Goal: Information Seeking & Learning: Check status

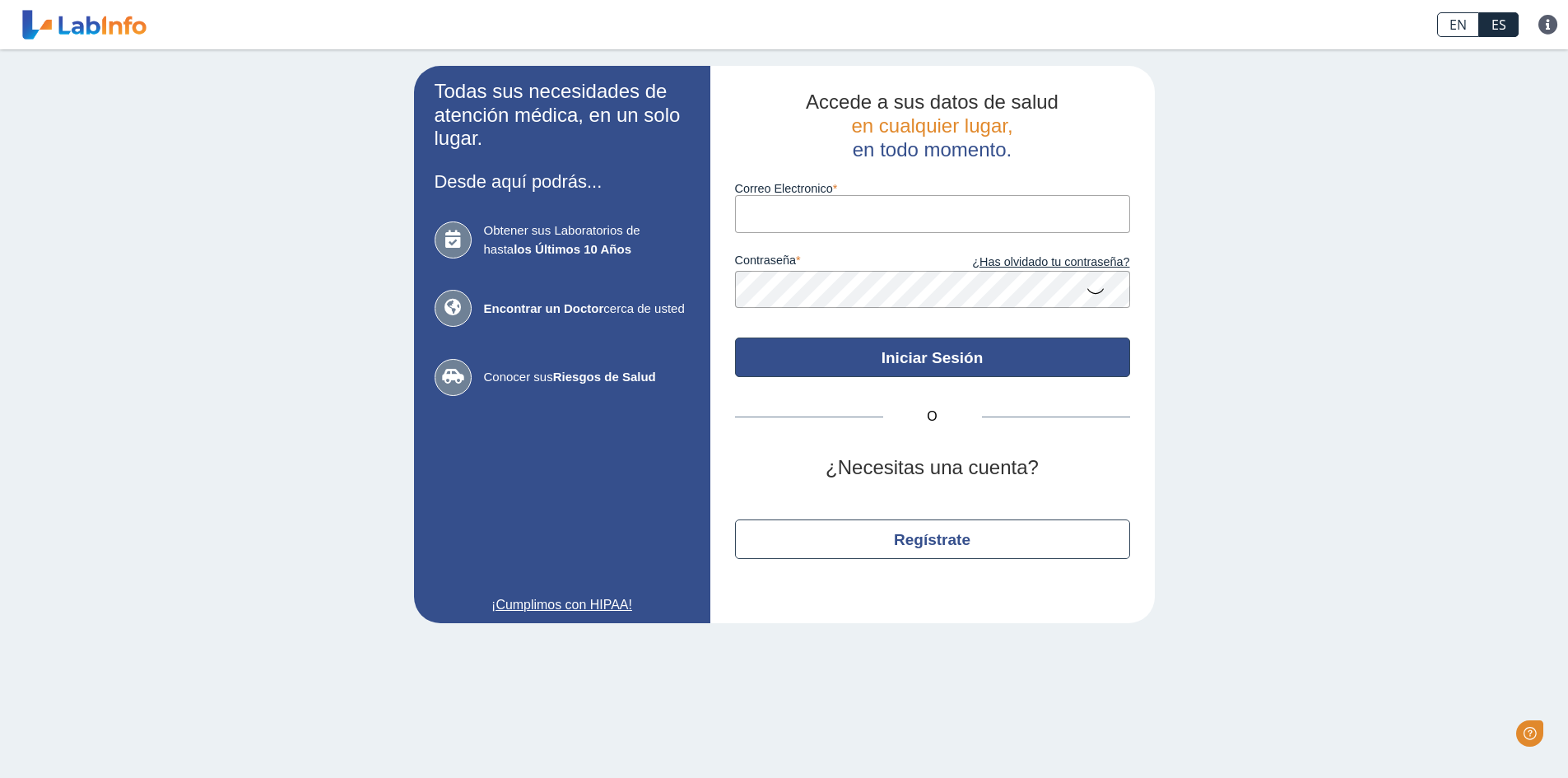
type input "[EMAIL_ADDRESS][DOMAIN_NAME]"
click at [896, 356] on button "Iniciar Sesión" at bounding box center [932, 357] width 395 height 40
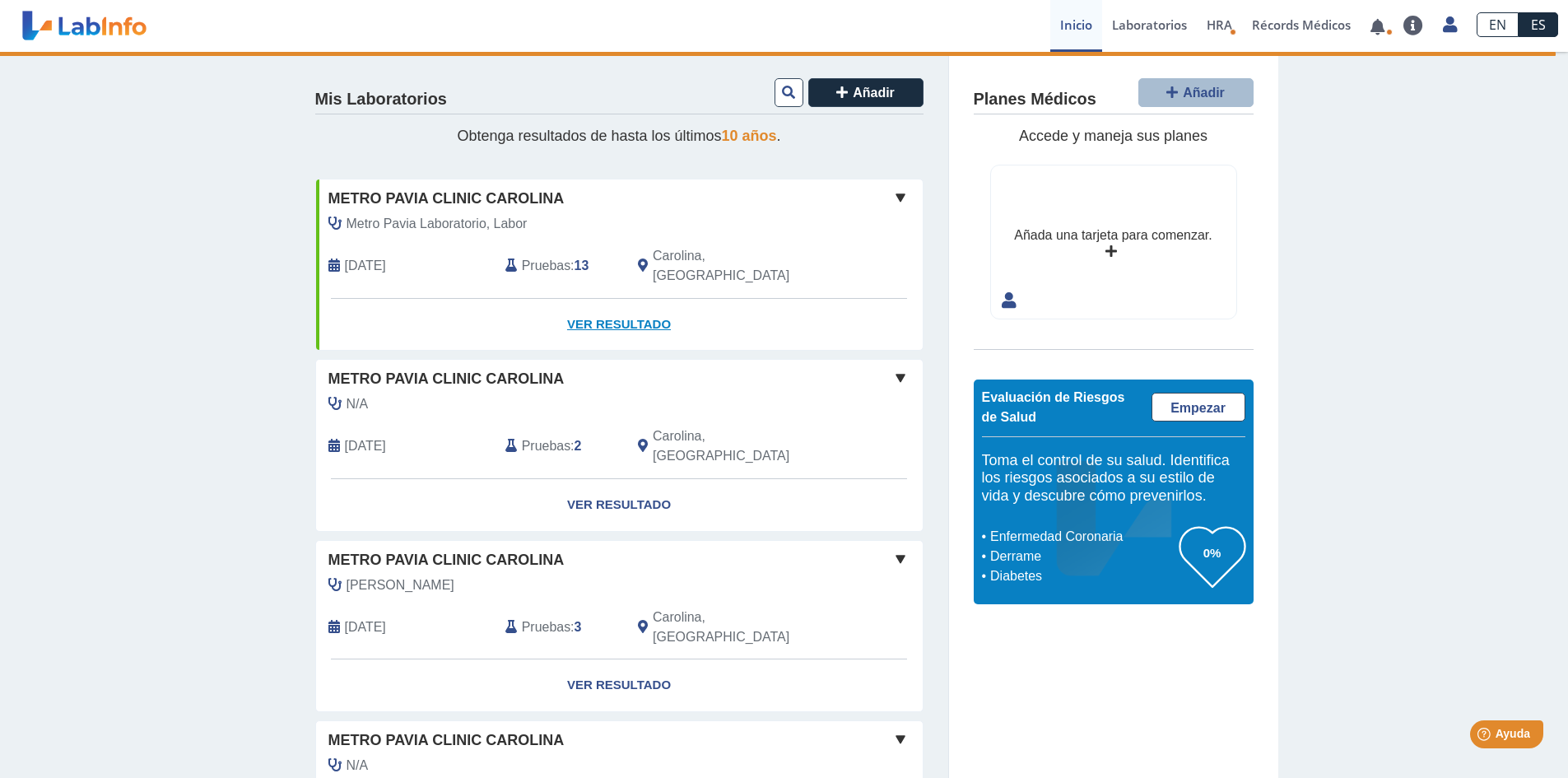
drag, startPoint x: 596, startPoint y: 298, endPoint x: 684, endPoint y: 298, distance: 88.0
click at [596, 299] on link "Ver Resultado" at bounding box center [620, 324] width 607 height 51
click at [544, 256] on span "Pruebas" at bounding box center [546, 266] width 48 height 19
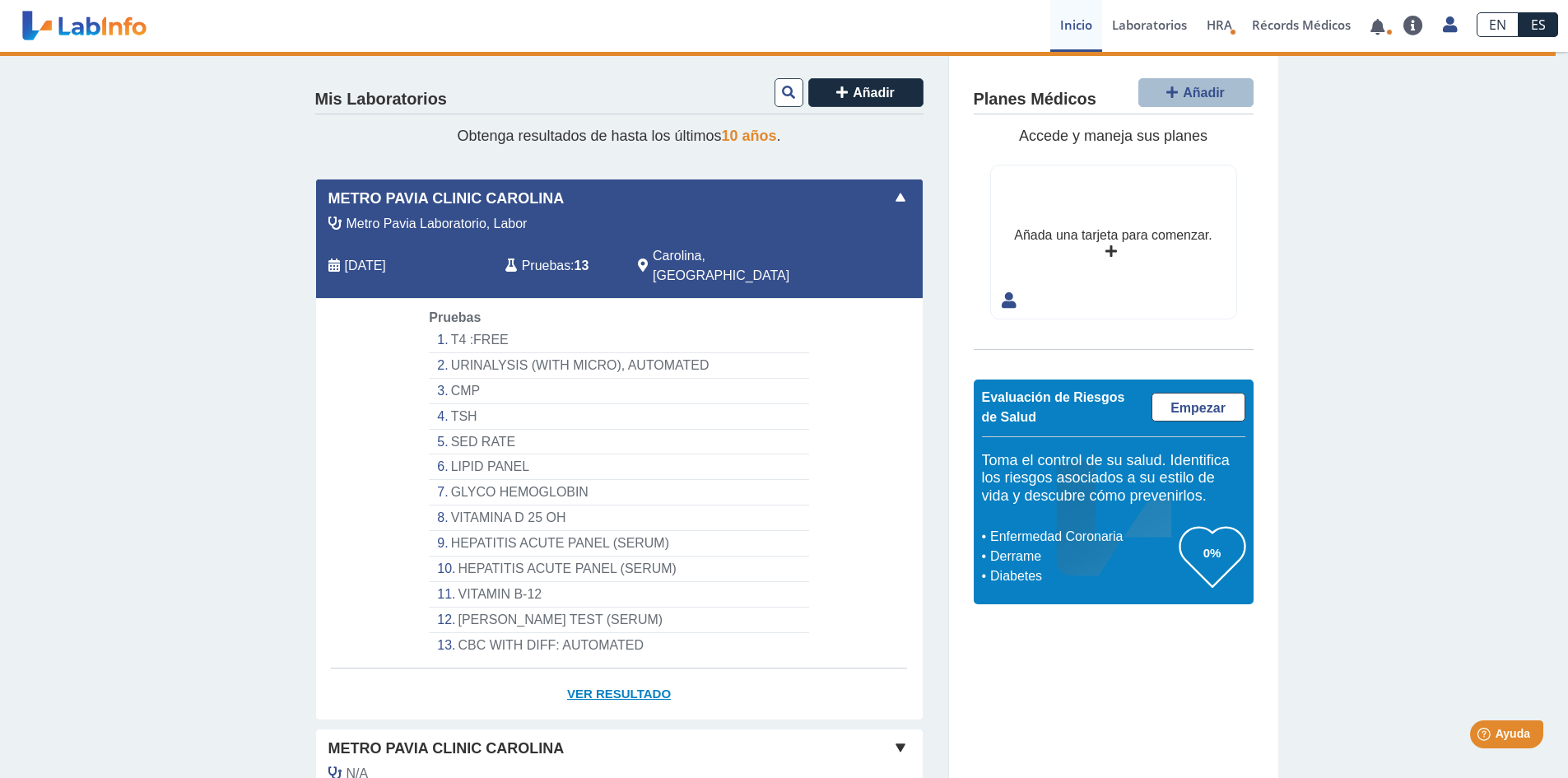
click at [614, 669] on link "Ver Resultado" at bounding box center [620, 694] width 607 height 51
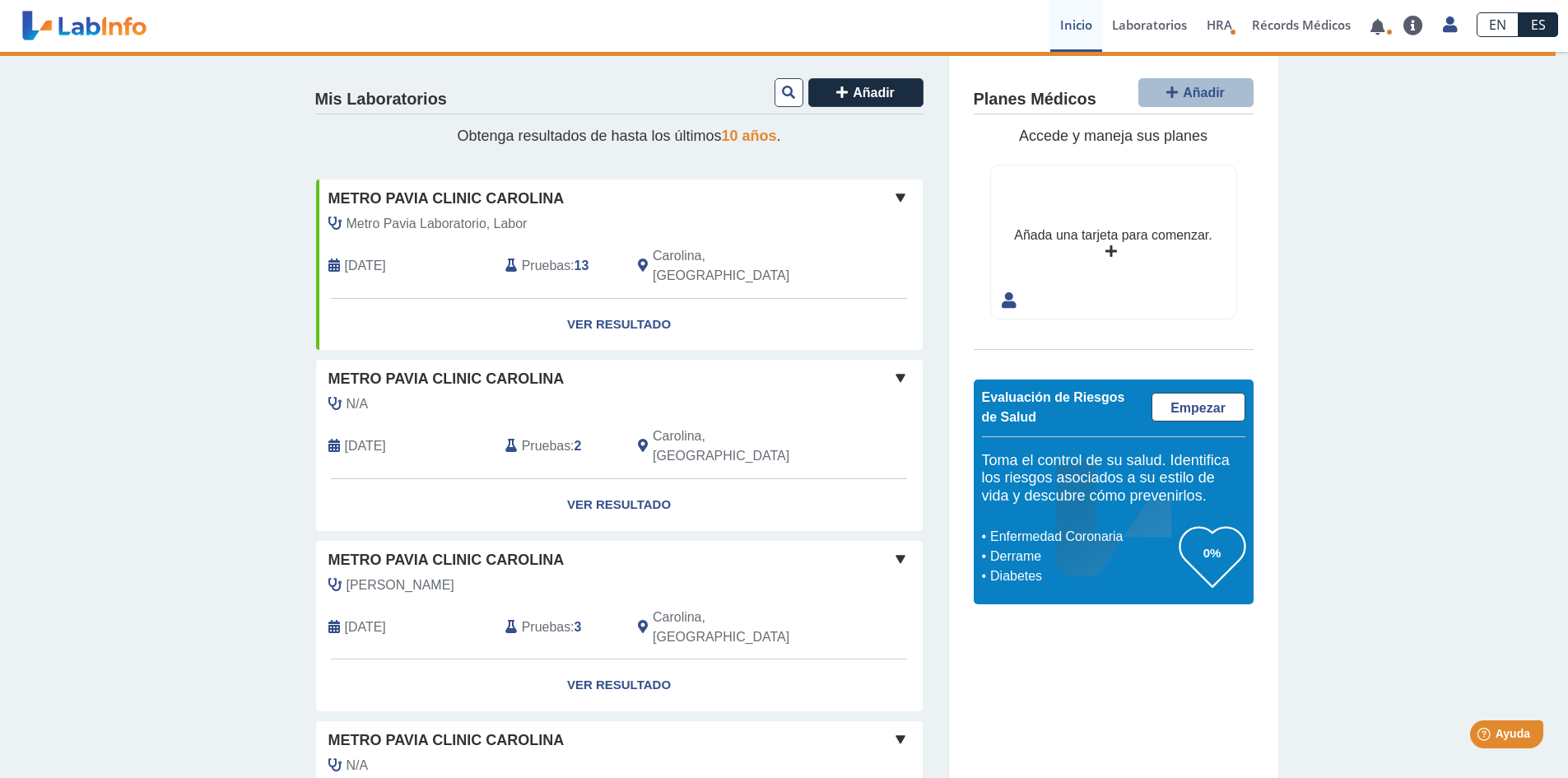
click at [533, 256] on span "Pruebas" at bounding box center [546, 266] width 48 height 19
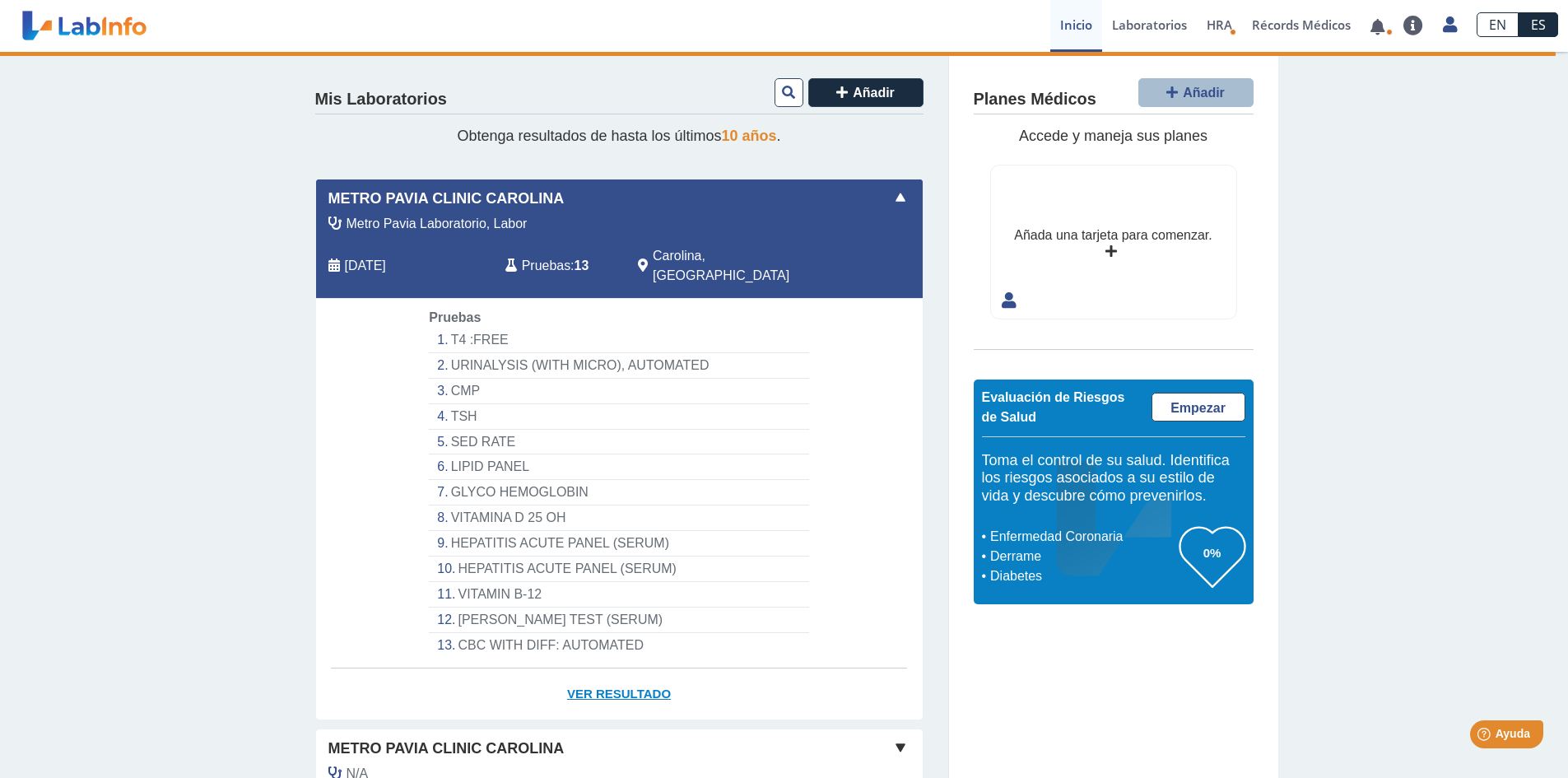
click at [624, 674] on link "Ver Resultado" at bounding box center [620, 694] width 607 height 51
click at [592, 677] on link "Ver Resultado" at bounding box center [620, 694] width 607 height 51
click at [1162, 19] on link "Laboratorios" at bounding box center [1150, 25] width 95 height 51
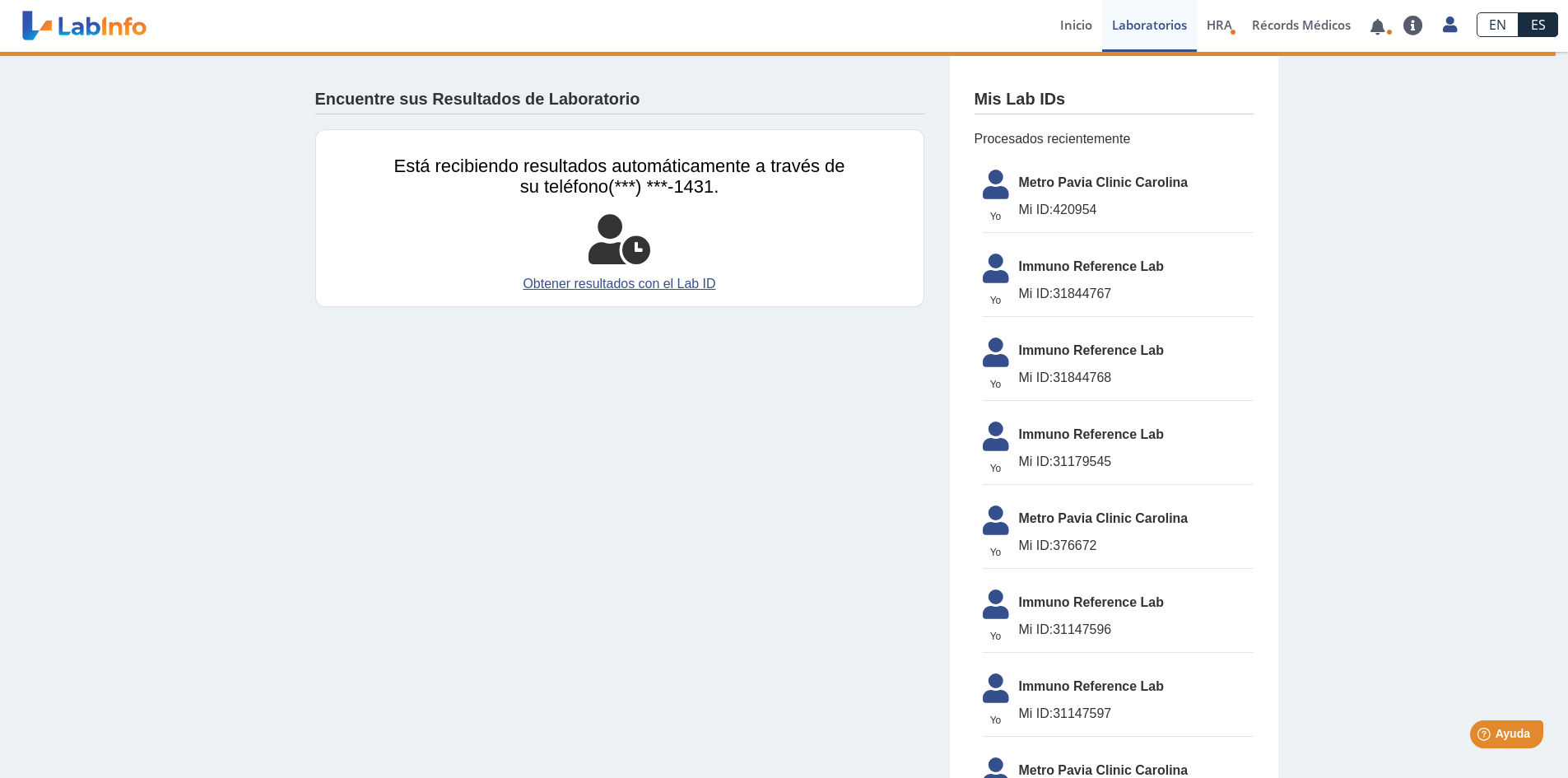
click at [662, 337] on app-lab-results-create "Encuentre sus Resultados de Laboratorio Está recibiendo resultados automáticame…" at bounding box center [784, 711] width 988 height 1320
click at [614, 279] on link "Obtener resultados con el Lab ID" at bounding box center [620, 284] width 451 height 19
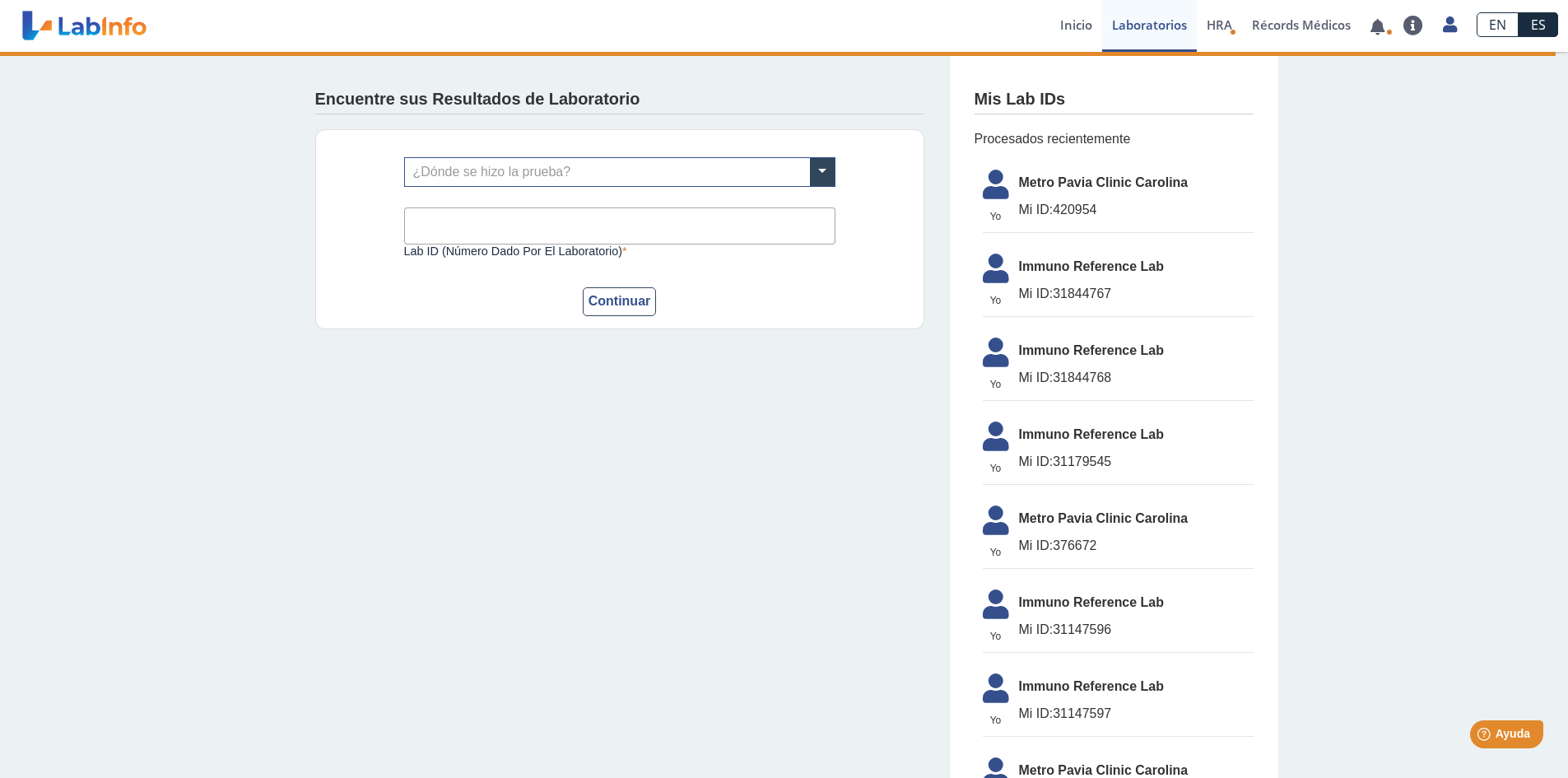
click at [626, 402] on app-lab-results-create "Encuentre sus Resultados de Laboratorio ¿Dónde se hizo la prueba? Lab ID (númer…" at bounding box center [784, 711] width 988 height 1320
click at [1076, 21] on link "Inicio" at bounding box center [1075, 25] width 51 height 51
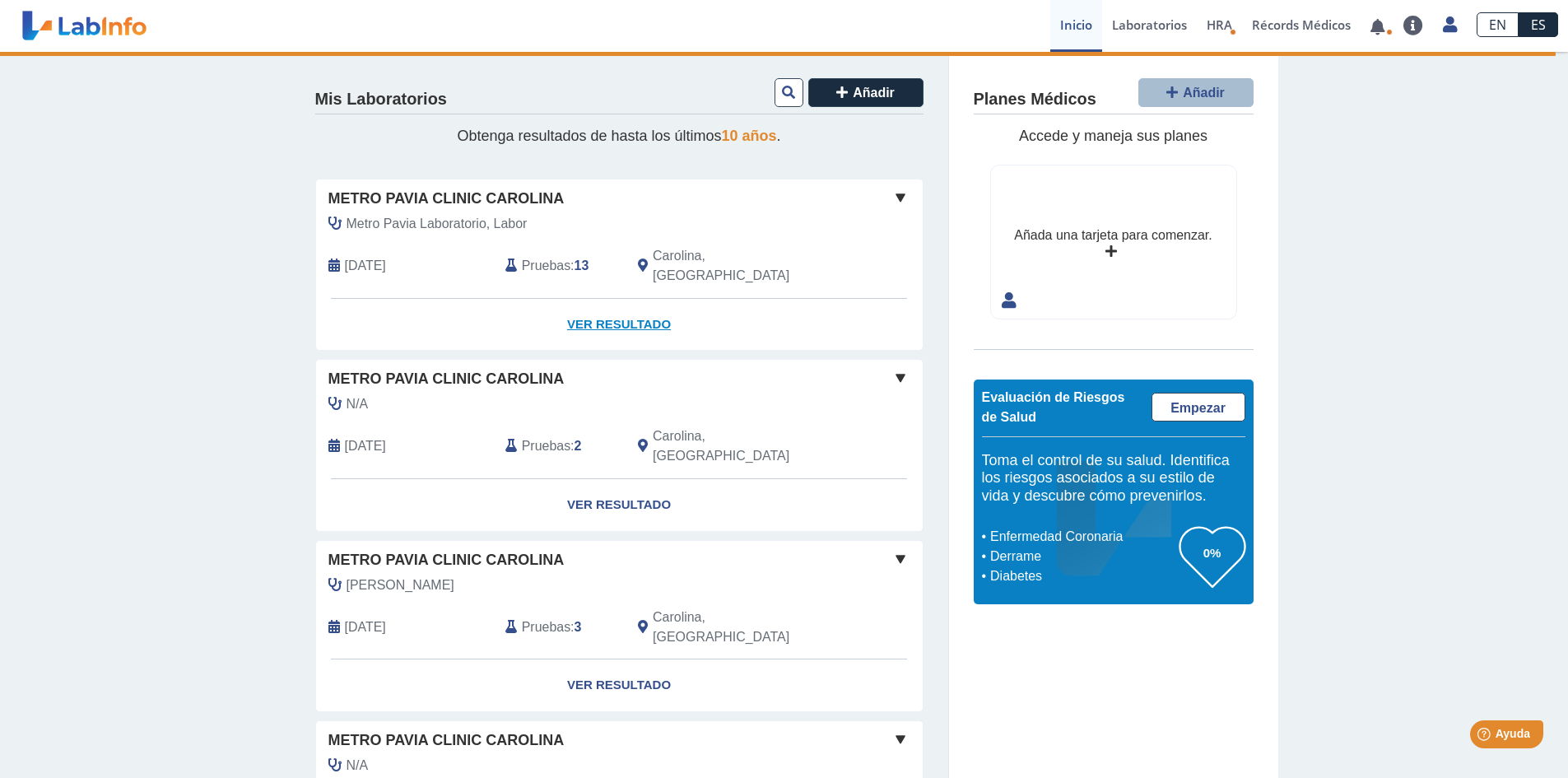
click at [614, 303] on link "Ver Resultado" at bounding box center [620, 324] width 607 height 51
click at [588, 302] on link "Ver Resultado" at bounding box center [620, 324] width 607 height 51
click at [539, 256] on span "Pruebas" at bounding box center [546, 266] width 48 height 19
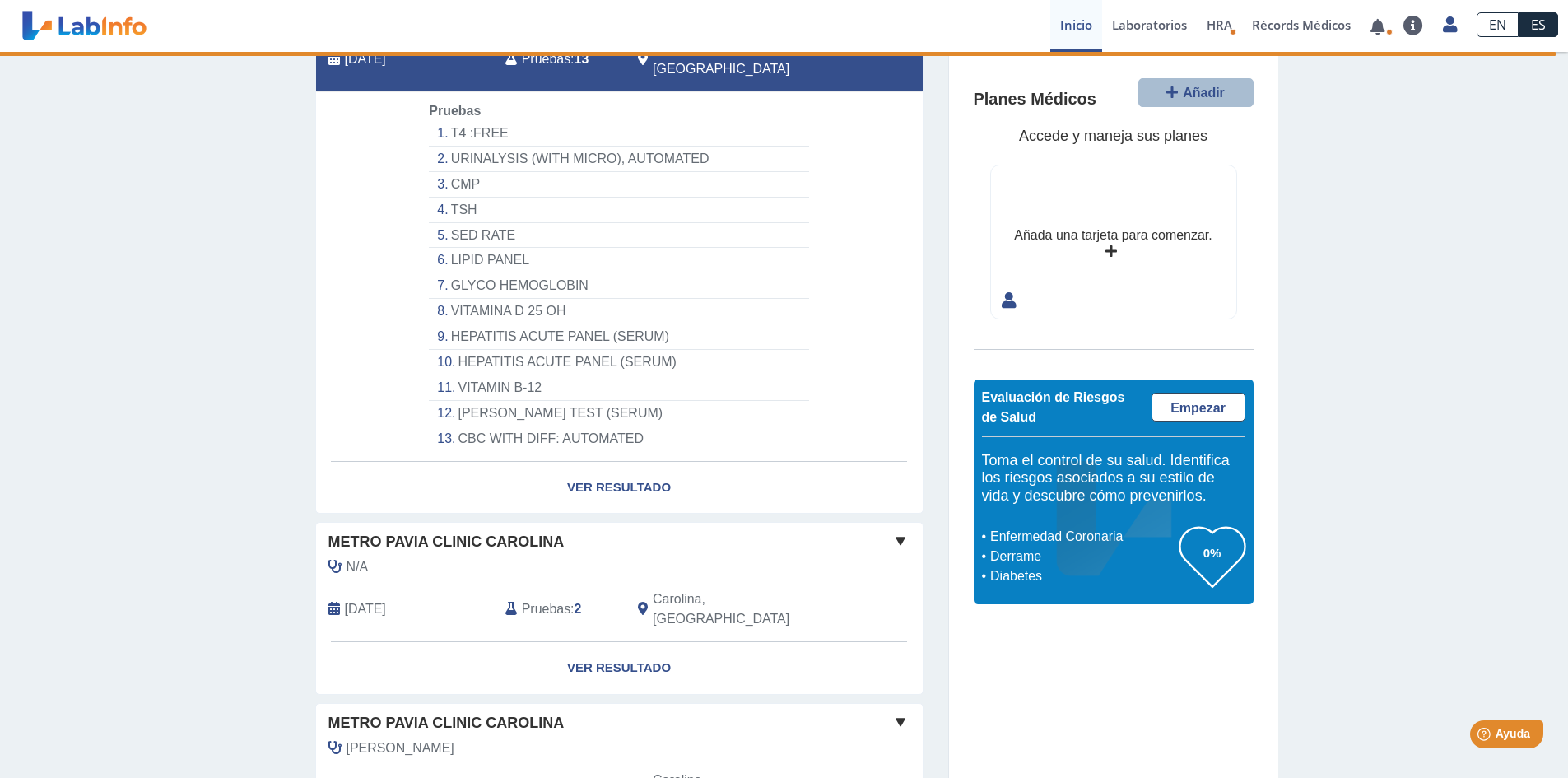
scroll to position [44, 0]
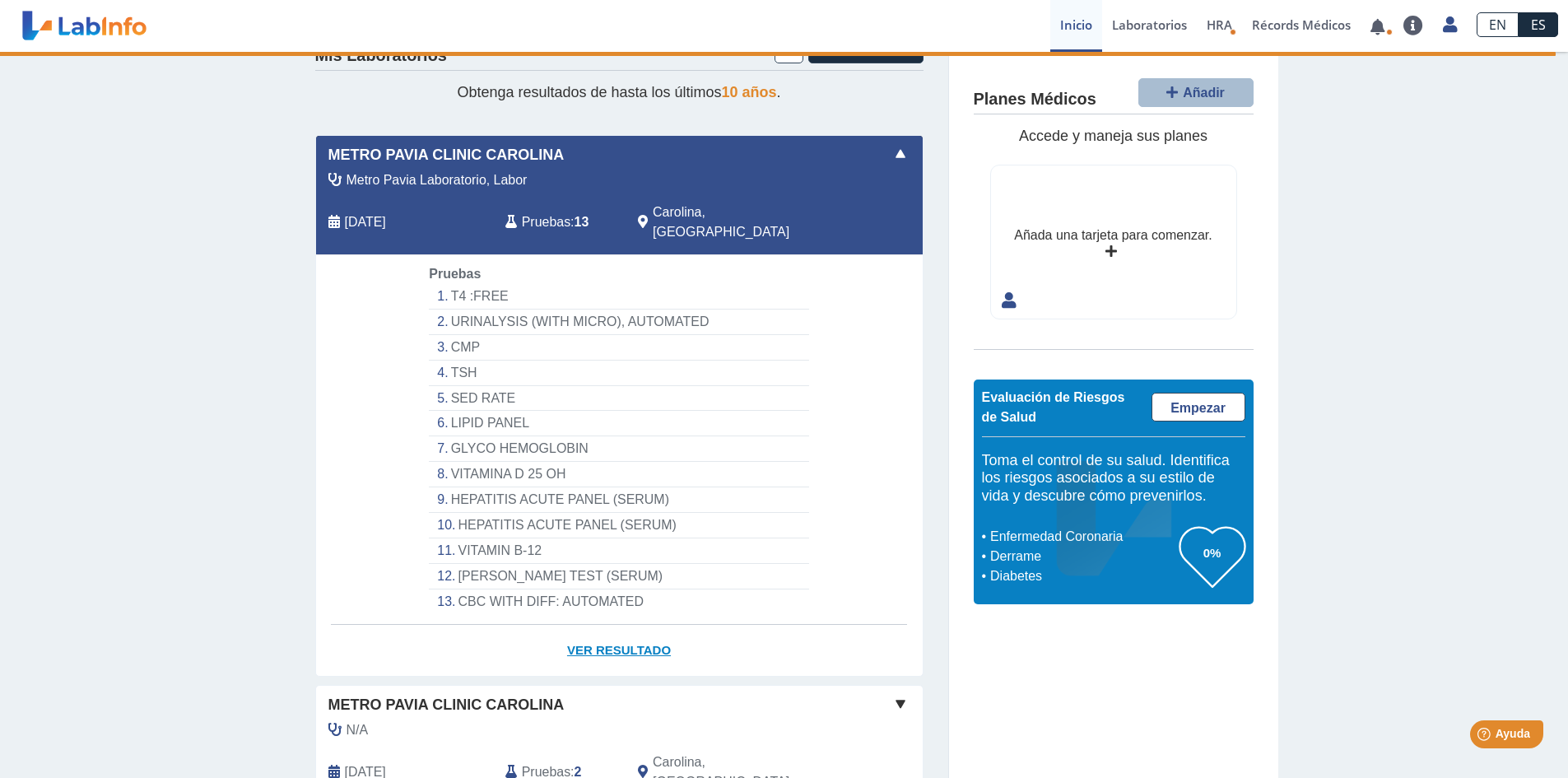
click at [573, 628] on link "Ver Resultado" at bounding box center [620, 650] width 607 height 51
click at [1277, 248] on div "Mis Laboratorios Añadir Obtenga resultados de hasta los últimos 10 años . Metro…" at bounding box center [784, 642] width 1568 height 1269
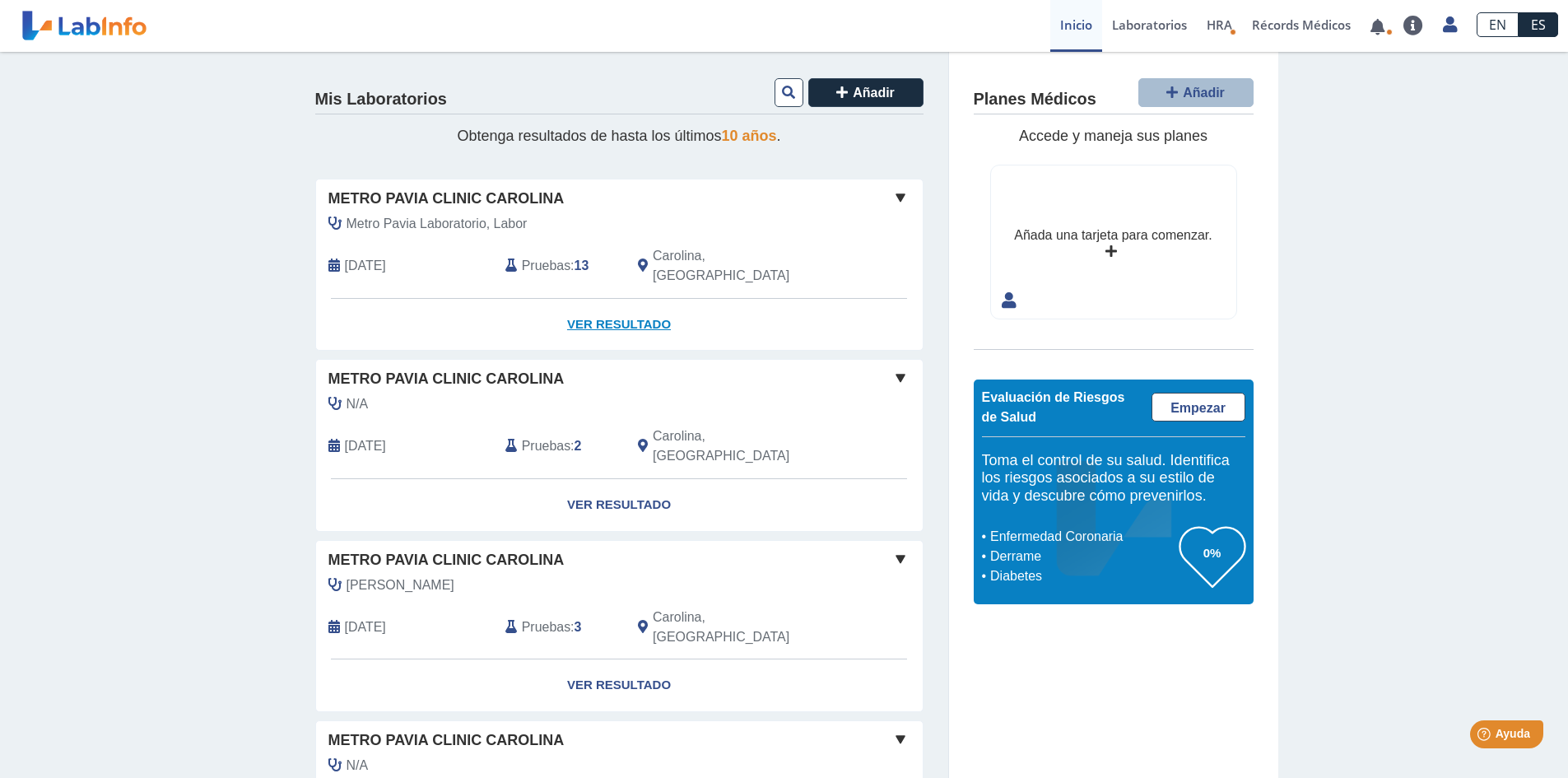
click at [600, 307] on link "Ver Resultado" at bounding box center [620, 324] width 607 height 51
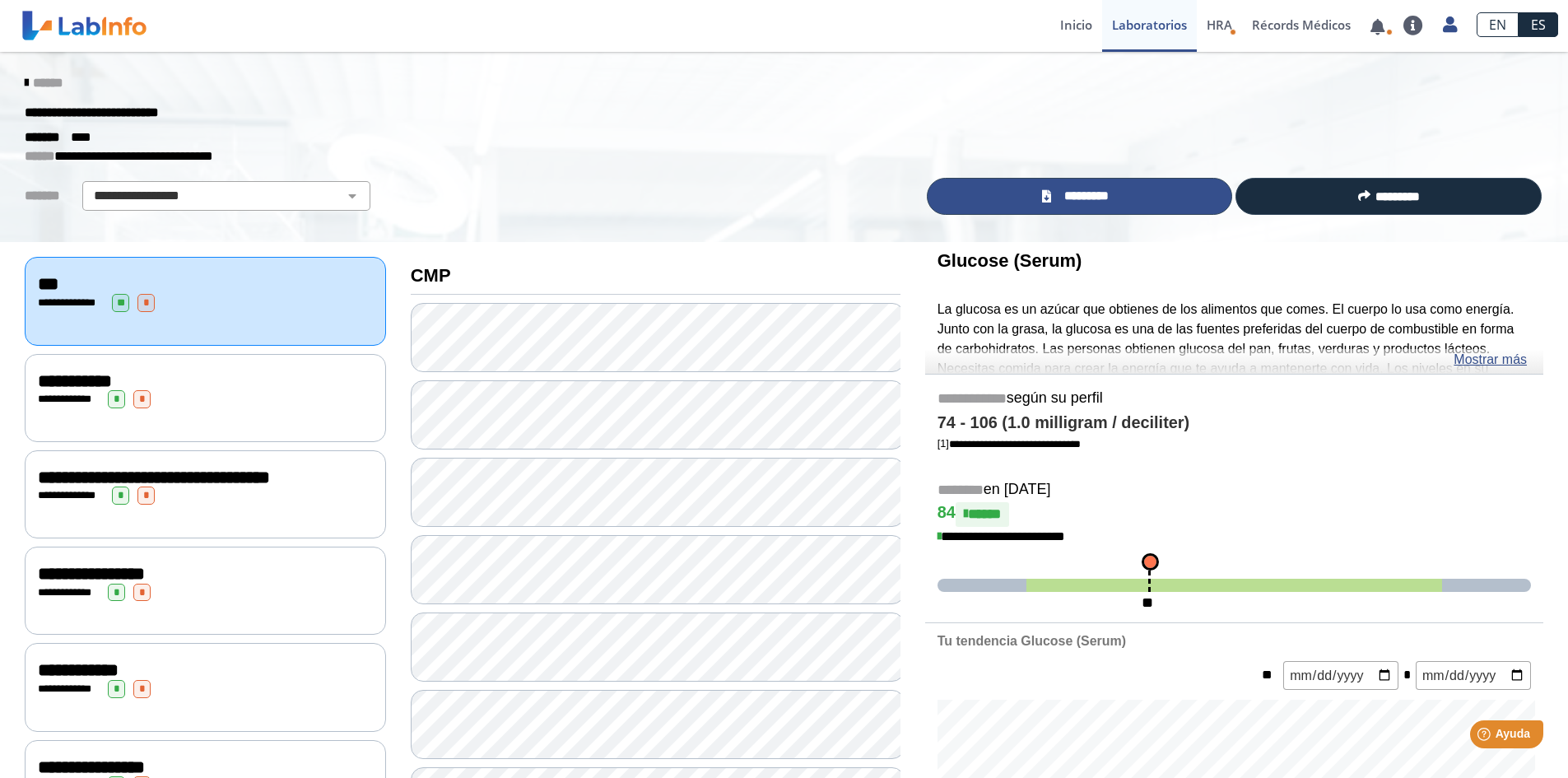
click at [1123, 198] on link "*********" at bounding box center [1080, 196] width 306 height 37
